Goal: Find contact information: Find contact information

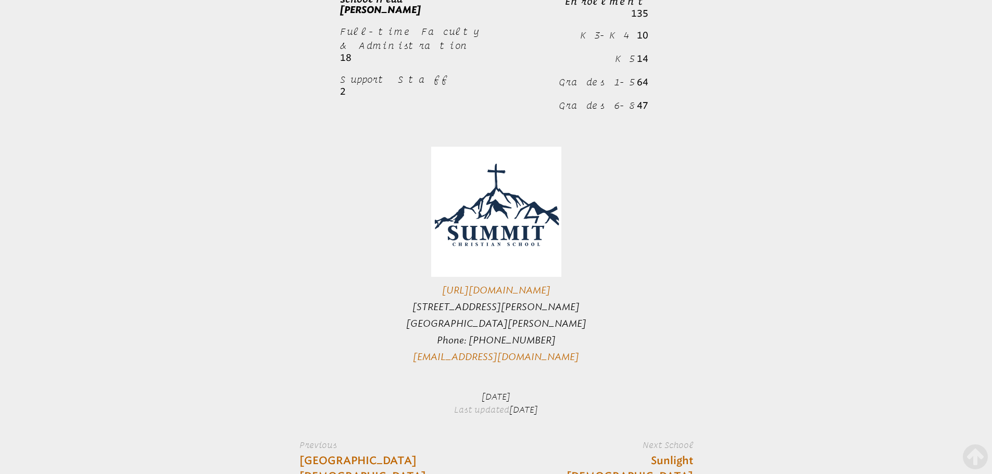
scroll to position [1041, 0]
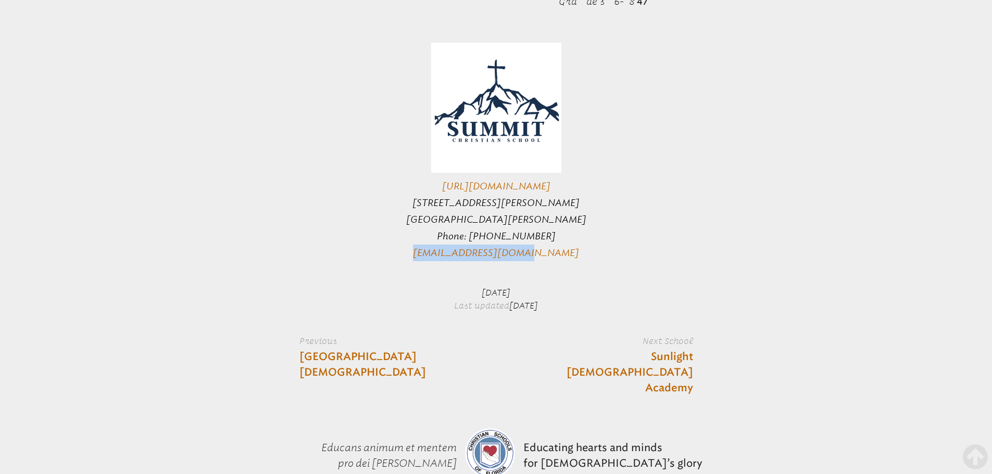
drag, startPoint x: 554, startPoint y: 214, endPoint x: 436, endPoint y: 221, distance: 118.4
click at [436, 221] on p "[URL][DOMAIN_NAME] [STREET_ADDRESS][PERSON_NAME][PERSON_NAME] Phone: [PHONE_NUM…" at bounding box center [496, 152] width 394 height 219
copy link "[EMAIL_ADDRESS][DOMAIN_NAME]"
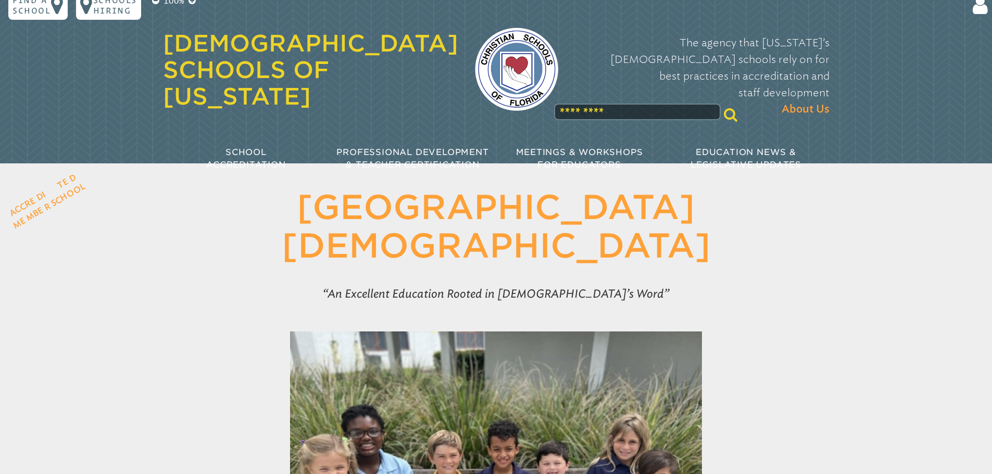
scroll to position [0, 0]
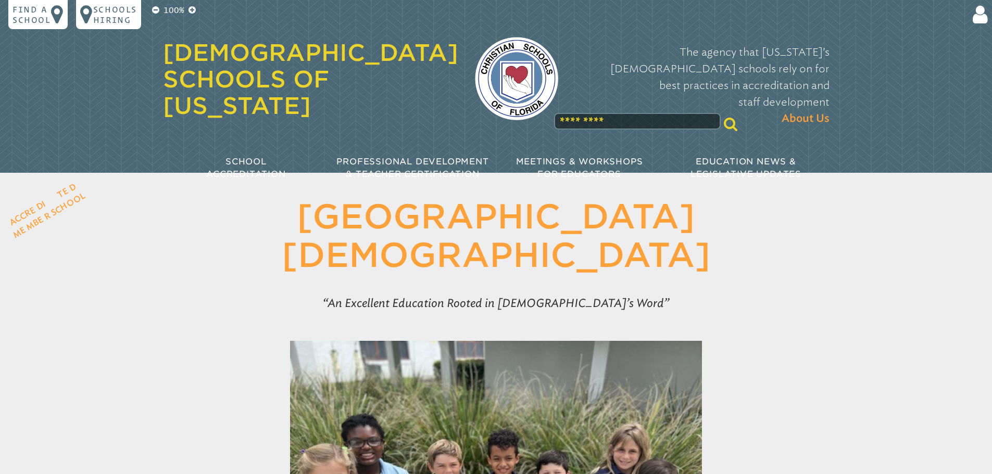
click at [623, 113] on input "text" at bounding box center [637, 121] width 167 height 17
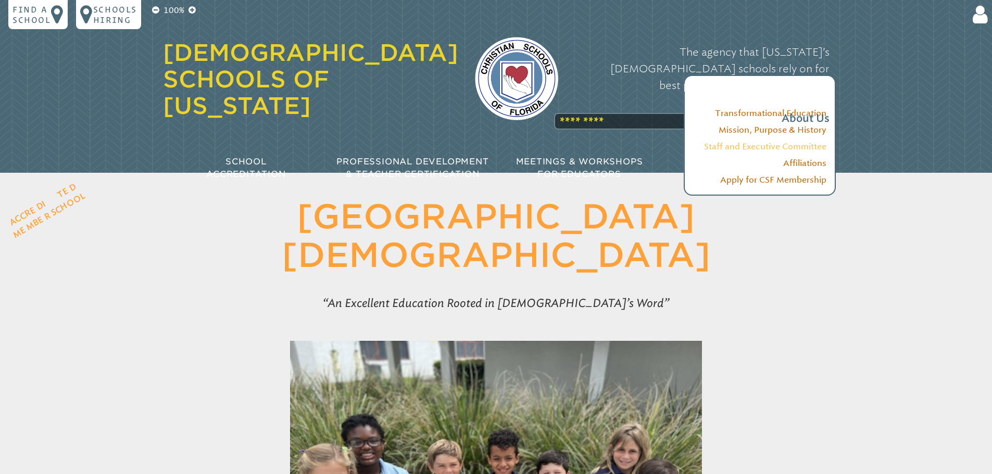
click at [791, 143] on link "Staff and Executive Committee" at bounding box center [765, 147] width 122 height 10
